Goal: Obtain resource: Download file/media

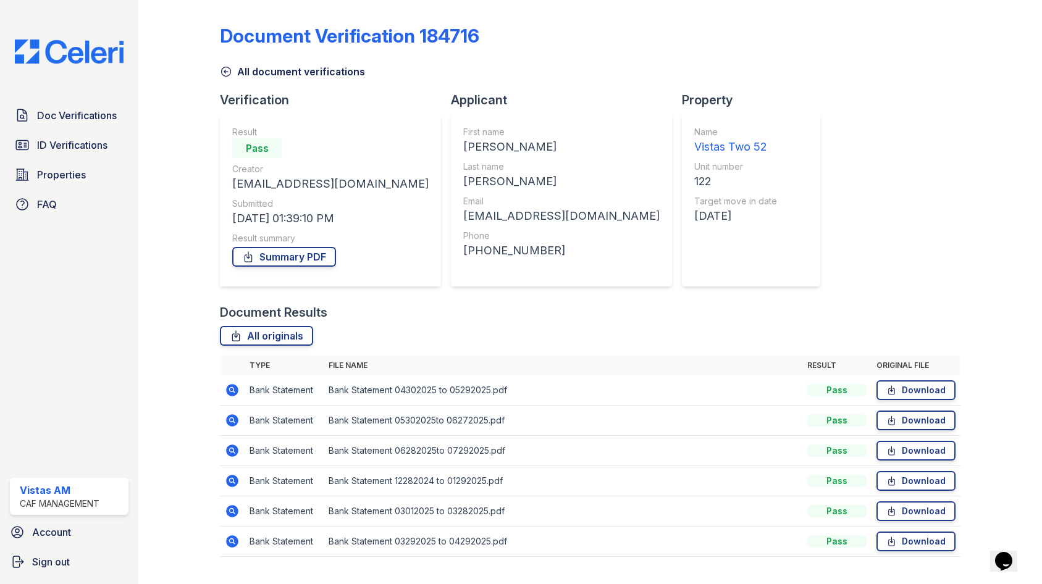
scroll to position [22, 0]
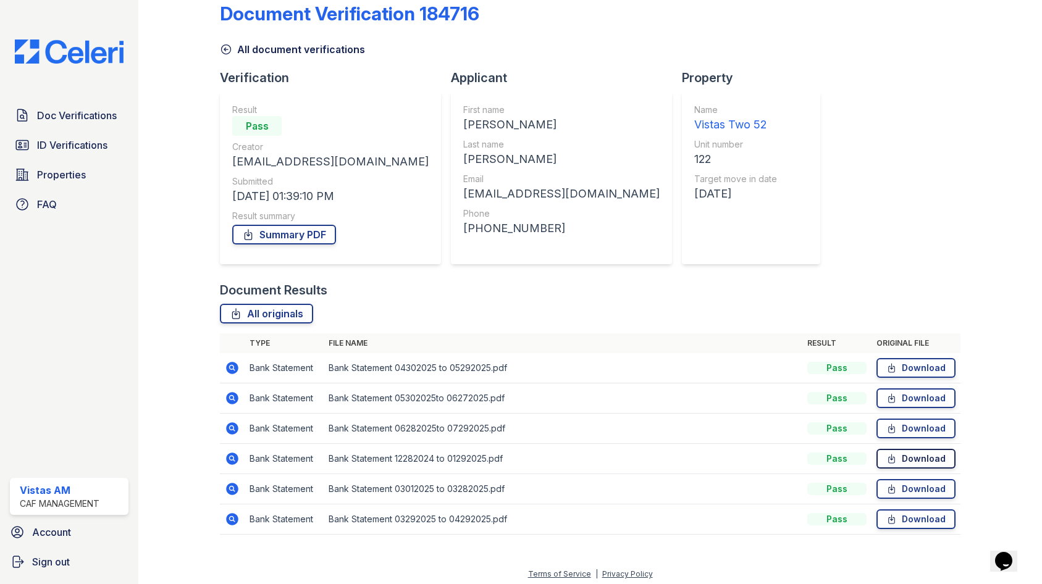
click at [891, 466] on link "Download" at bounding box center [915, 459] width 79 height 20
click at [905, 494] on link "Download" at bounding box center [915, 489] width 79 height 20
click at [910, 520] on link "Download" at bounding box center [915, 520] width 79 height 20
click at [300, 229] on link "Summary PDF" at bounding box center [284, 235] width 104 height 20
click at [88, 140] on span "ID Verifications" at bounding box center [72, 145] width 70 height 15
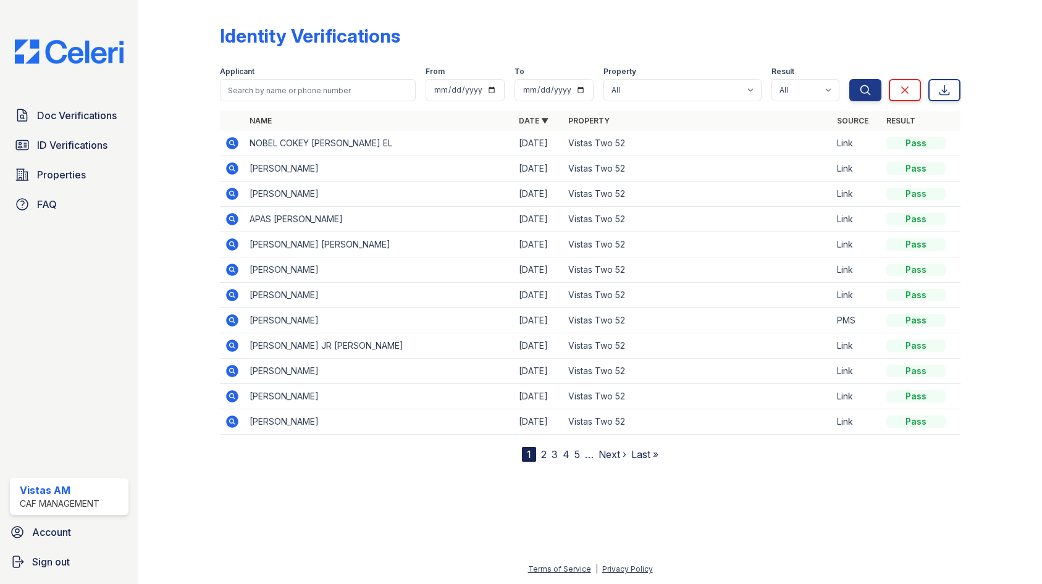
click at [235, 243] on icon at bounding box center [232, 244] width 12 height 12
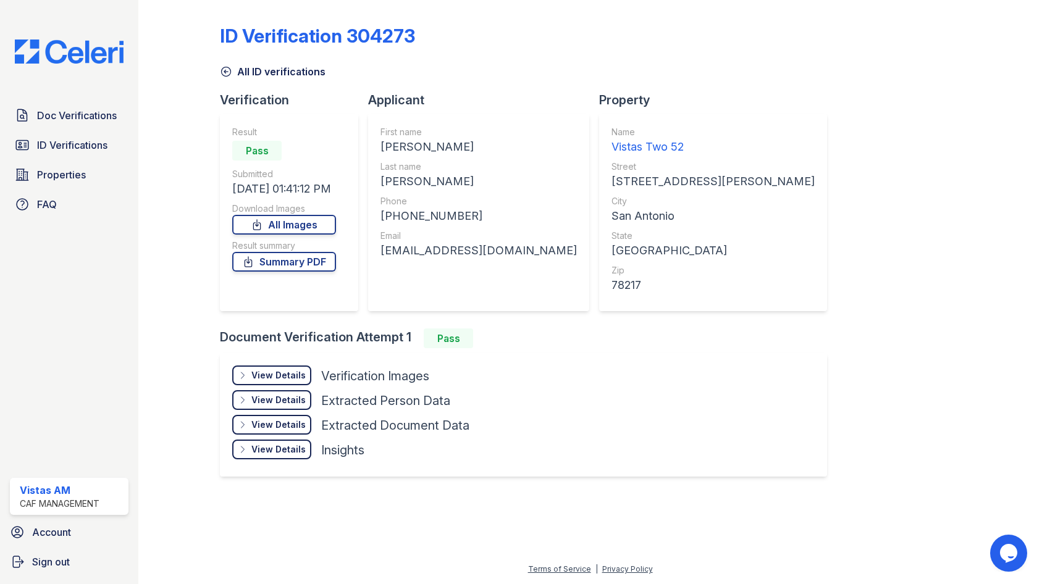
click at [272, 384] on div "View Details Details" at bounding box center [271, 376] width 79 height 20
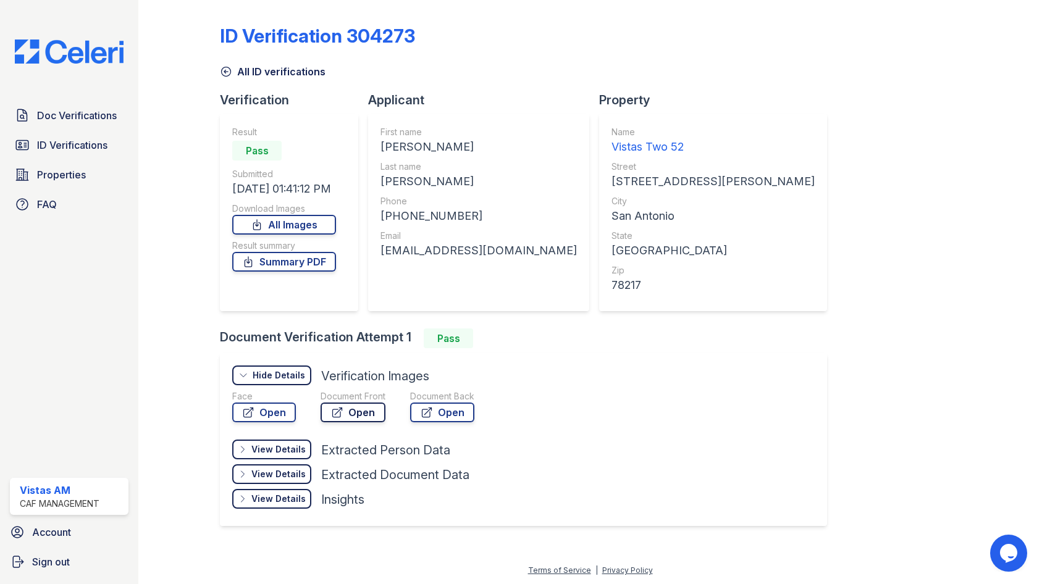
click at [331, 411] on icon at bounding box center [337, 412] width 12 height 12
click at [300, 263] on link "Summary PDF" at bounding box center [284, 262] width 104 height 20
